Goal: Task Accomplishment & Management: Manage account settings

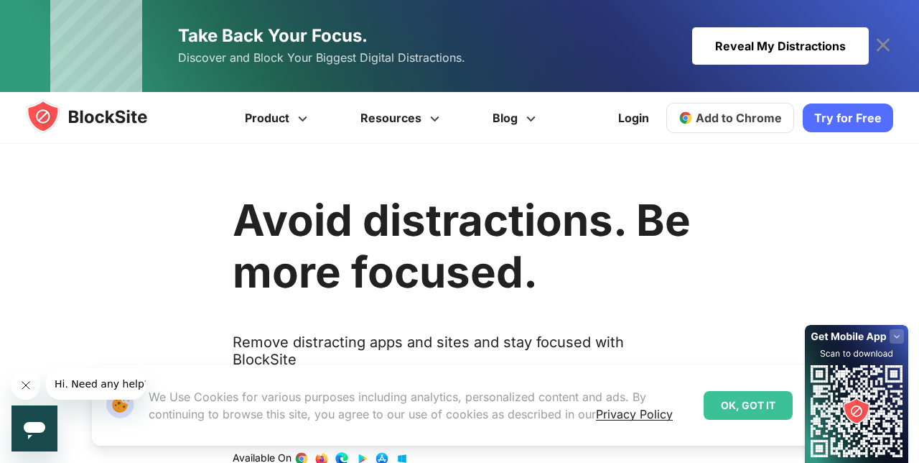
click at [859, 114] on link "Try for Free" at bounding box center [848, 117] width 90 height 29
click at [641, 121] on link "Login" at bounding box center [634, 118] width 48 height 34
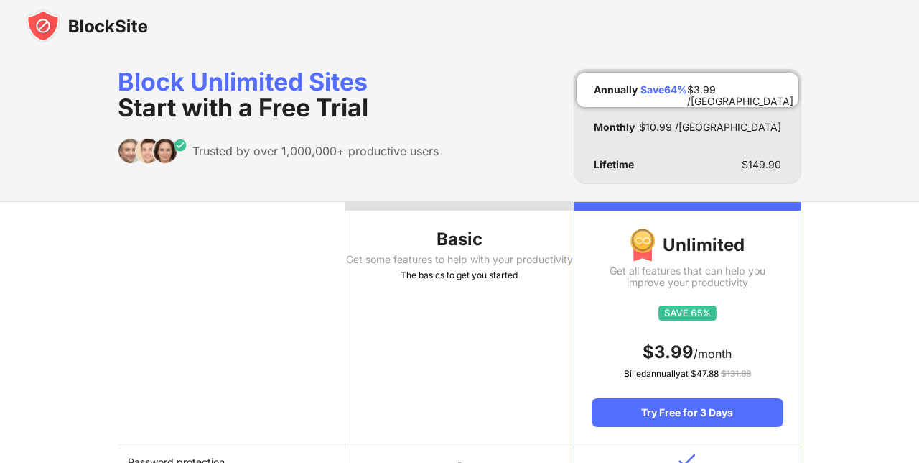
click at [513, 336] on th "Basic Get some features to help with your productivity The basics to get you st…" at bounding box center [459, 323] width 228 height 243
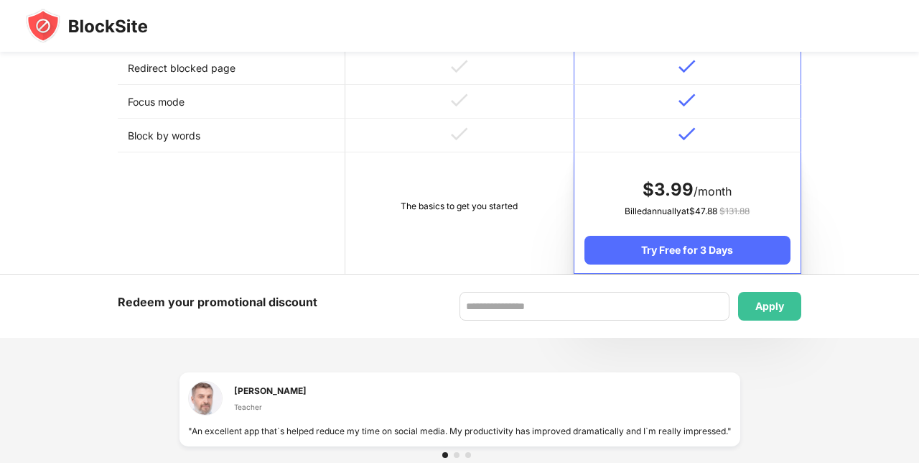
scroll to position [677, 0]
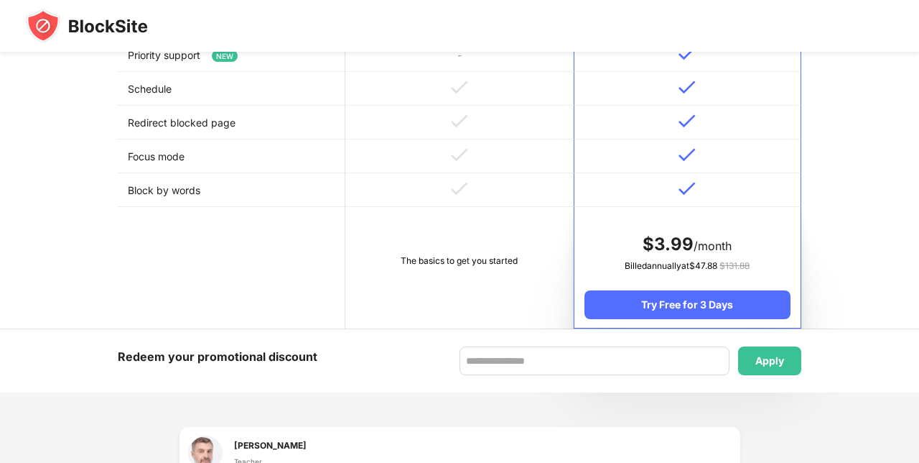
click at [503, 254] on td "The basics to get you started" at bounding box center [459, 267] width 228 height 121
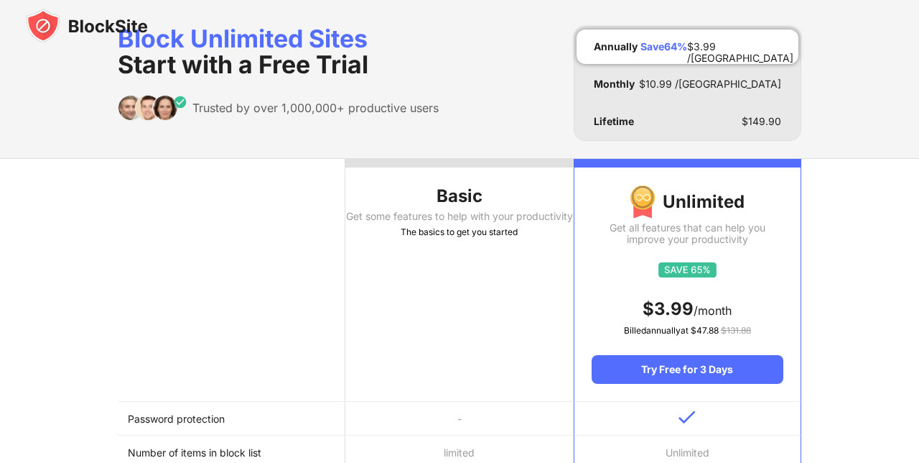
scroll to position [0, 0]
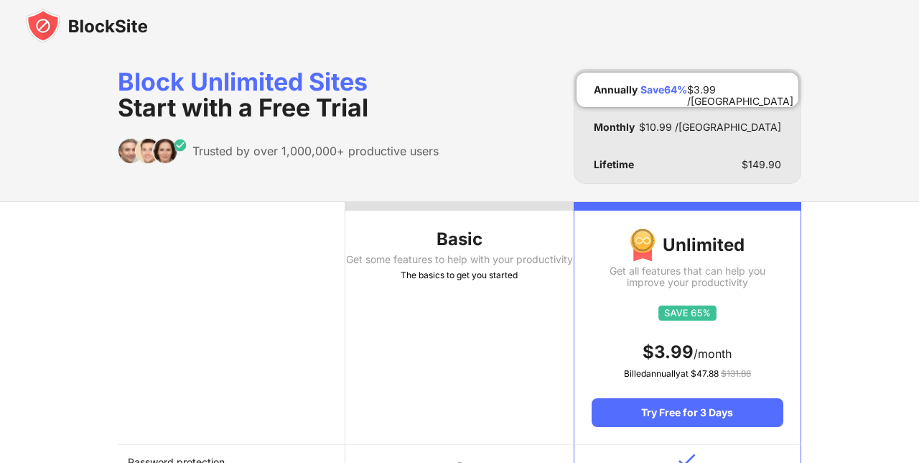
click at [477, 300] on th "Basic Get some features to help with your productivity The basics to get you st…" at bounding box center [459, 323] width 228 height 243
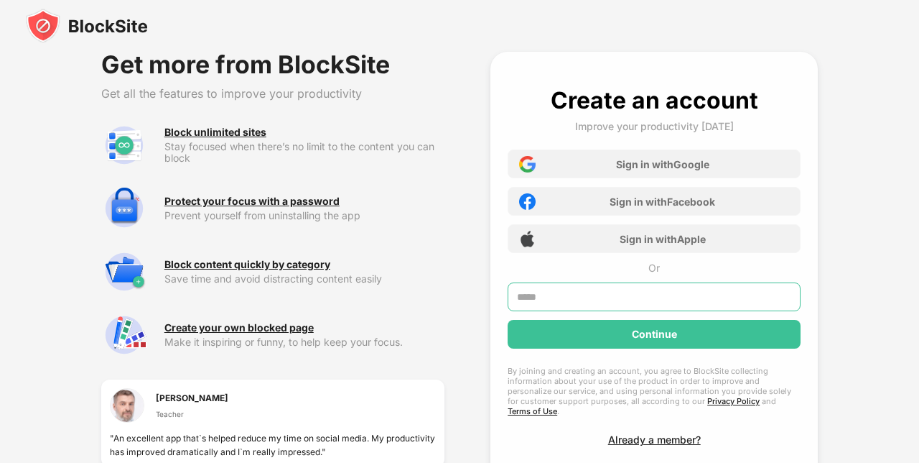
click at [705, 299] on input "text" at bounding box center [654, 296] width 293 height 29
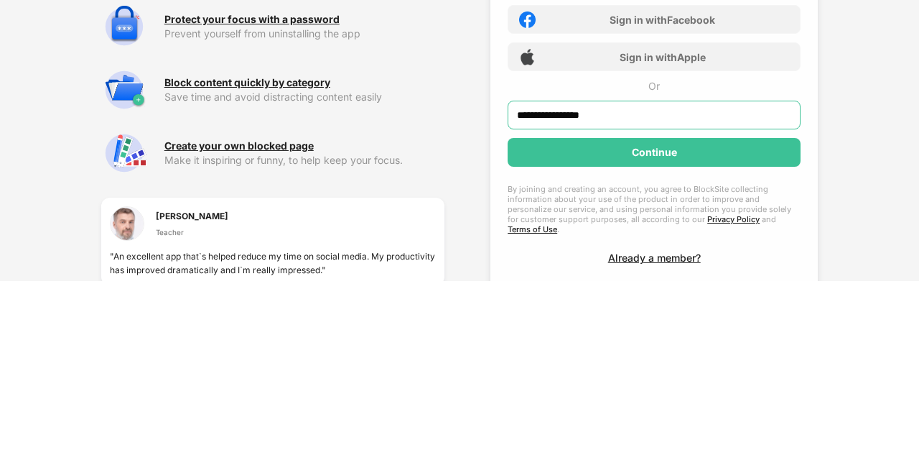
type input "**********"
click at [690, 339] on div "Continue" at bounding box center [654, 334] width 293 height 29
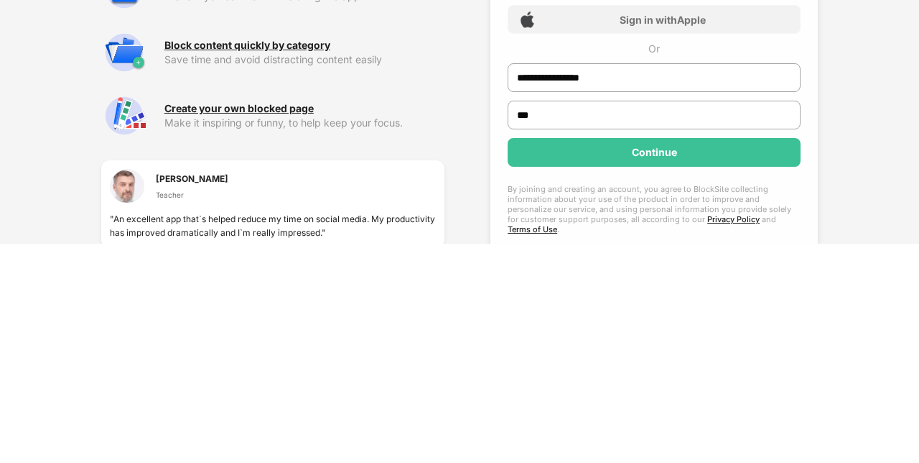
type input "***"
click at [678, 381] on div "Continue" at bounding box center [654, 371] width 293 height 29
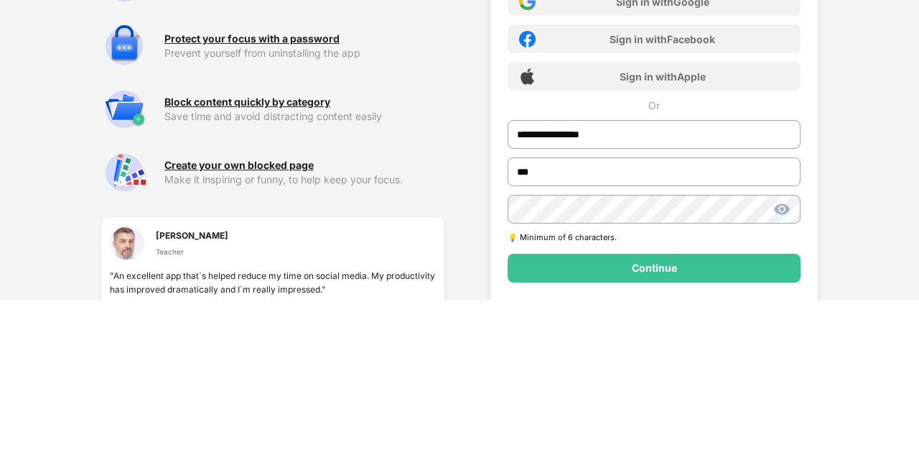
scroll to position [22, 0]
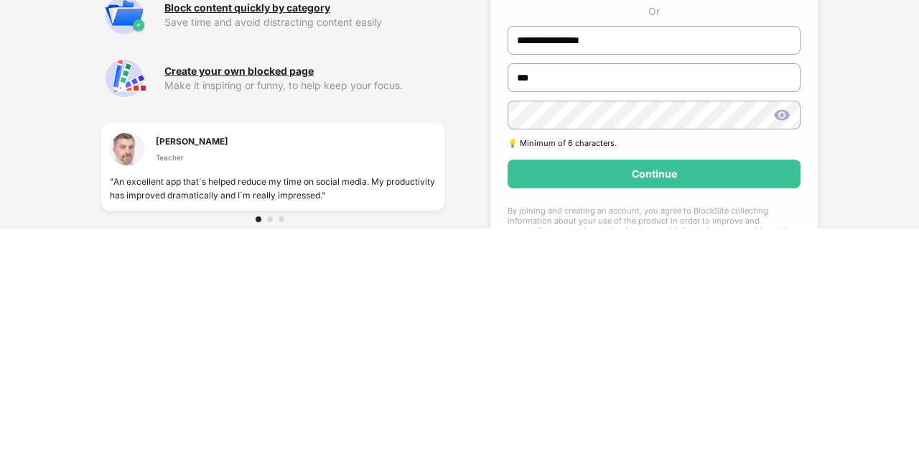
click at [783, 355] on img at bounding box center [782, 348] width 17 height 17
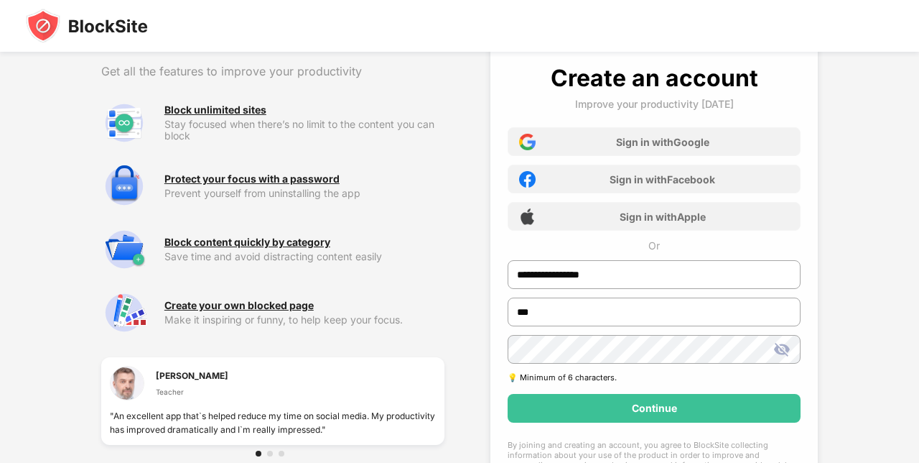
click at [668, 421] on div "Continue" at bounding box center [654, 408] width 293 height 29
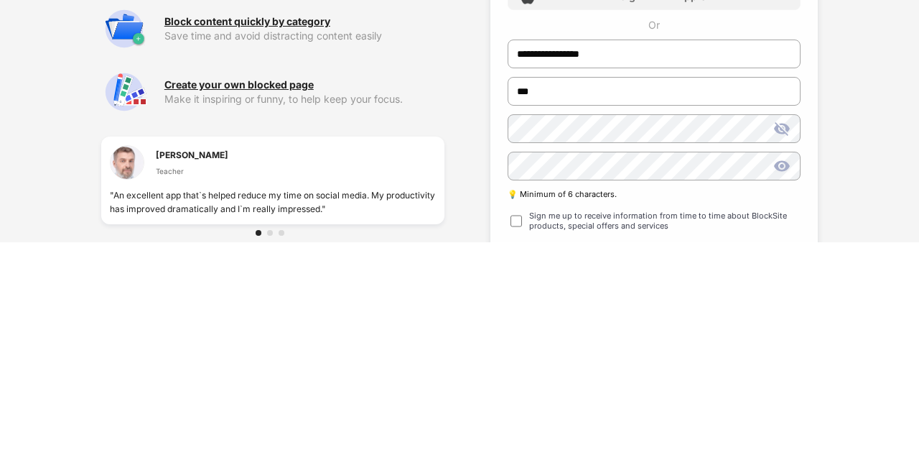
scroll to position [60, 0]
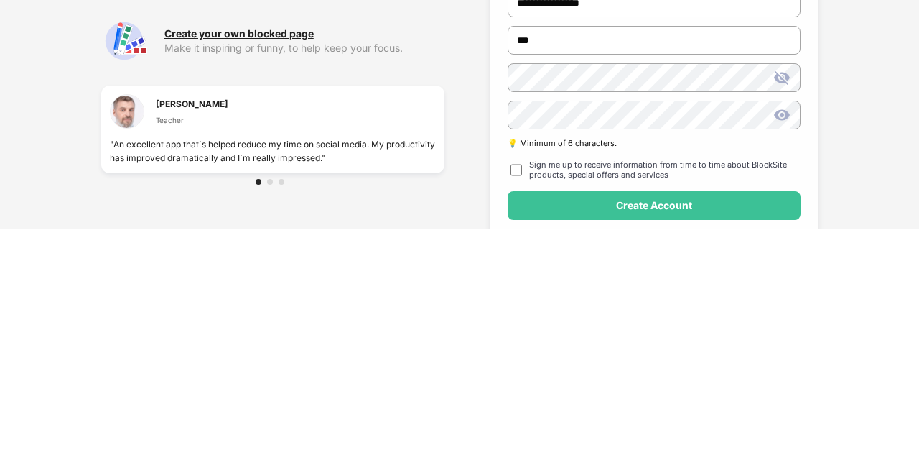
click at [784, 317] on img at bounding box center [782, 311] width 17 height 17
click at [694, 442] on div "Create Account" at bounding box center [654, 439] width 293 height 29
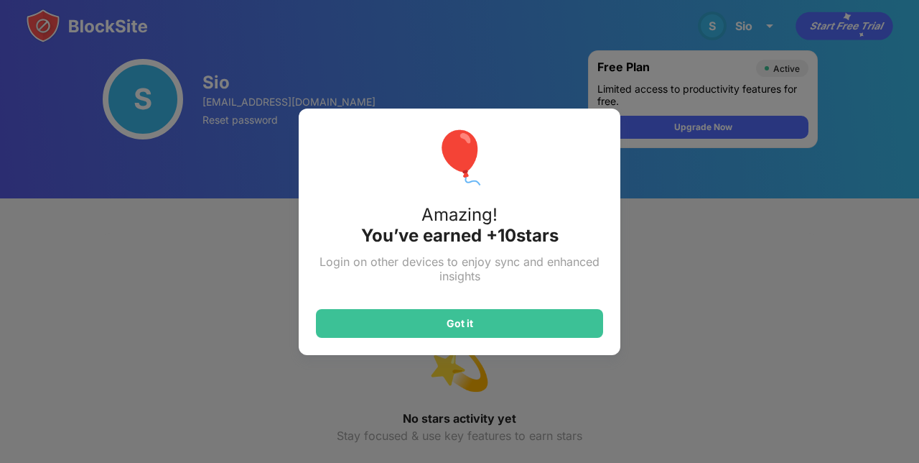
click at [508, 338] on div "Got it" at bounding box center [459, 323] width 287 height 29
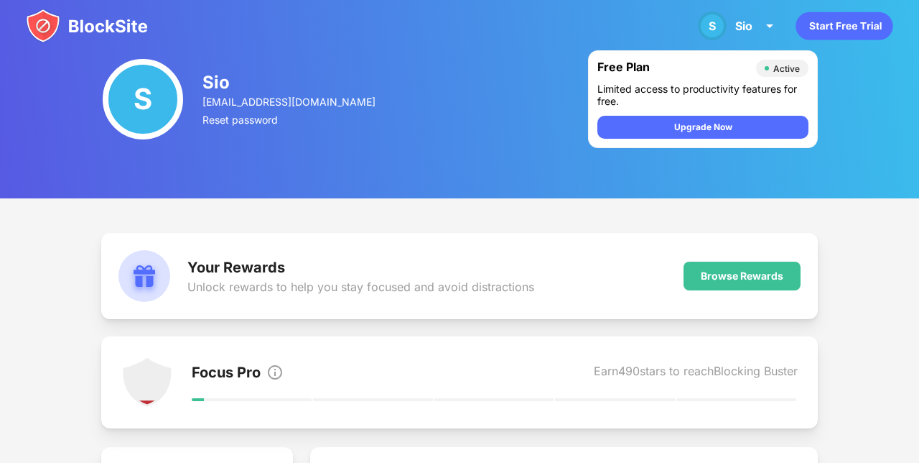
click at [746, 27] on div "Sio" at bounding box center [743, 26] width 17 height 14
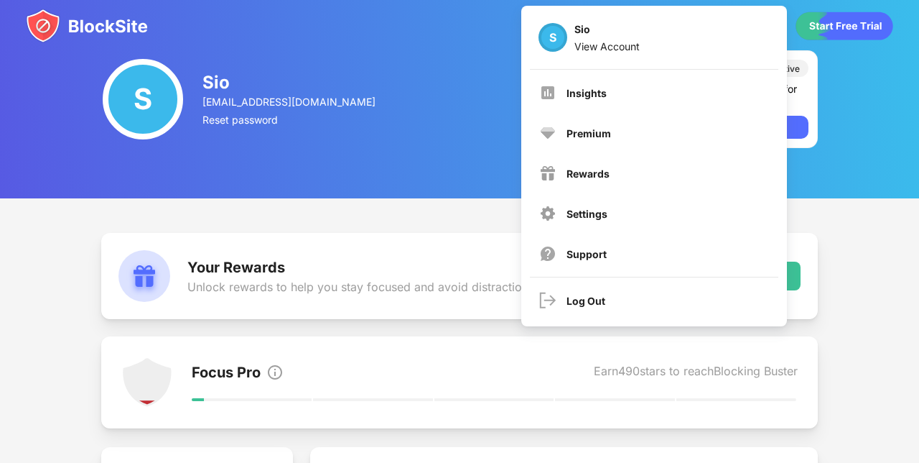
click at [594, 99] on div "Insights" at bounding box center [655, 92] width 248 height 34
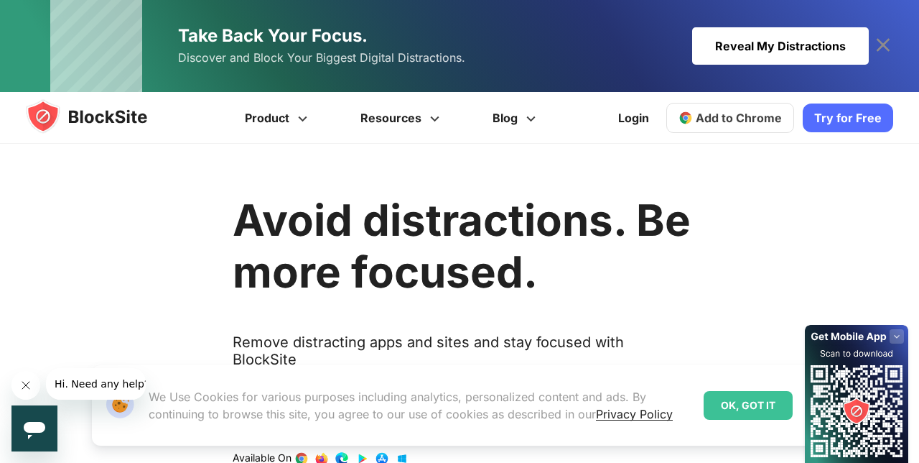
click at [631, 123] on link "Login" at bounding box center [634, 118] width 48 height 34
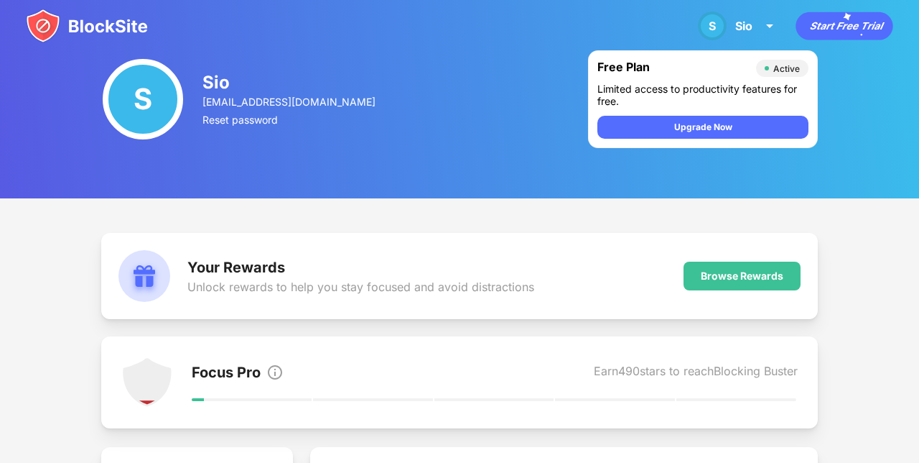
click at [661, 391] on div "Focus Pro Earn 490 stars to reach Blocking Buster" at bounding box center [495, 382] width 606 height 52
click at [247, 124] on div "Reset password" at bounding box center [290, 119] width 175 height 12
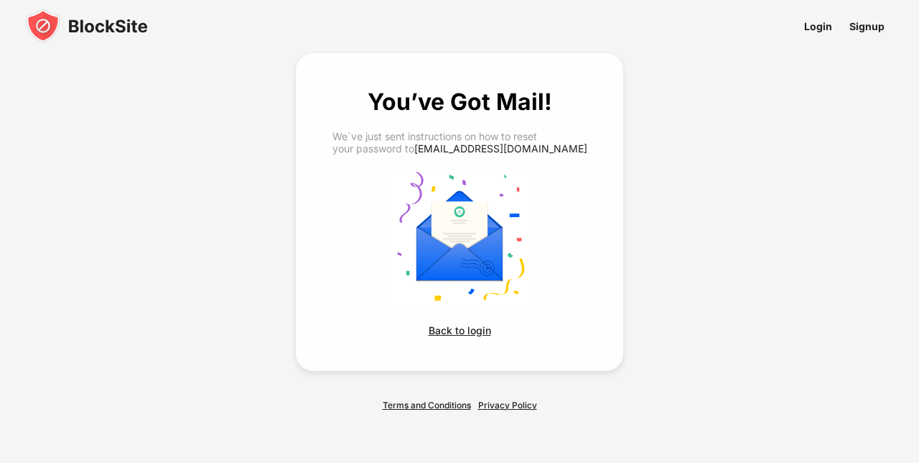
click at [128, 28] on img at bounding box center [87, 26] width 122 height 34
